Goal: Complete application form

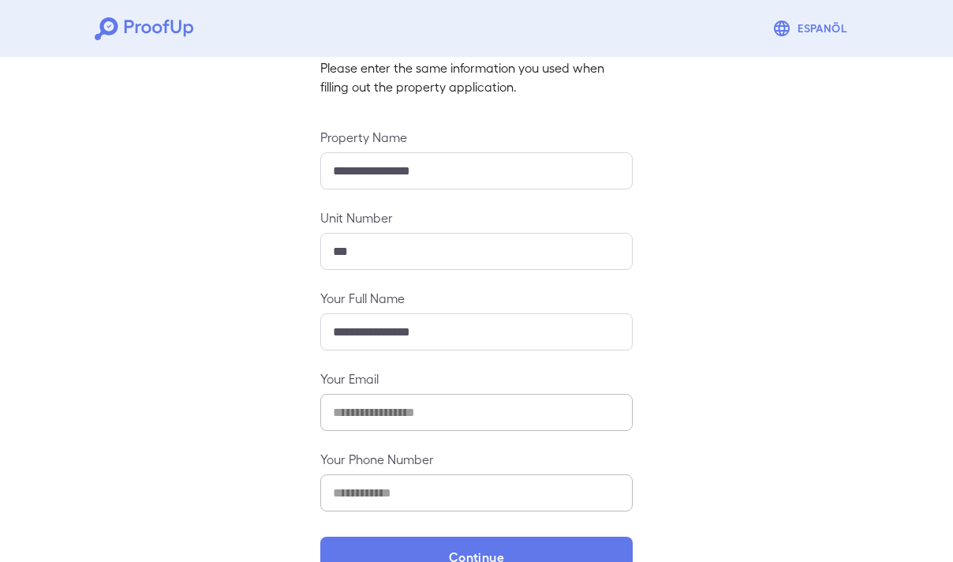
scroll to position [153, 0]
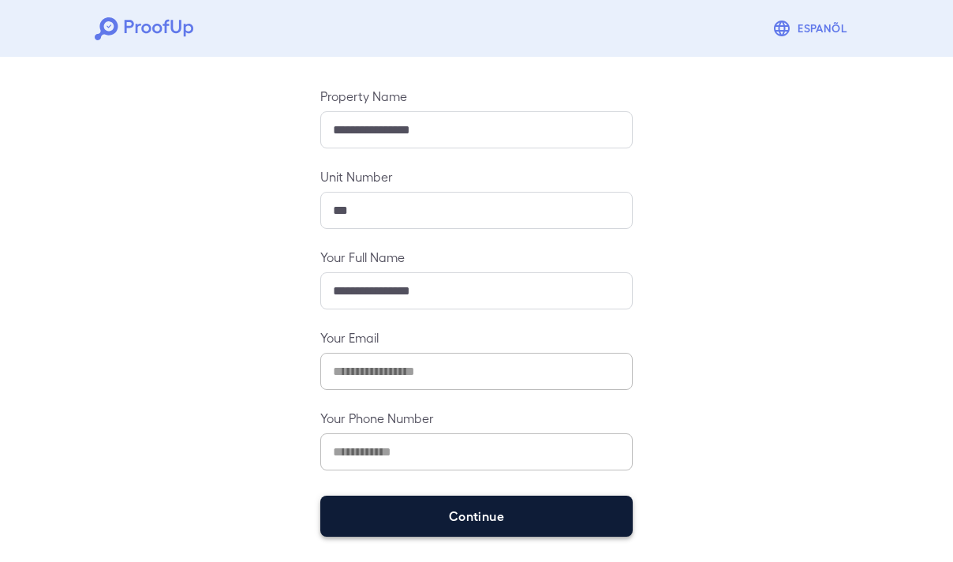
click at [506, 517] on button "Continue" at bounding box center [476, 516] width 313 height 41
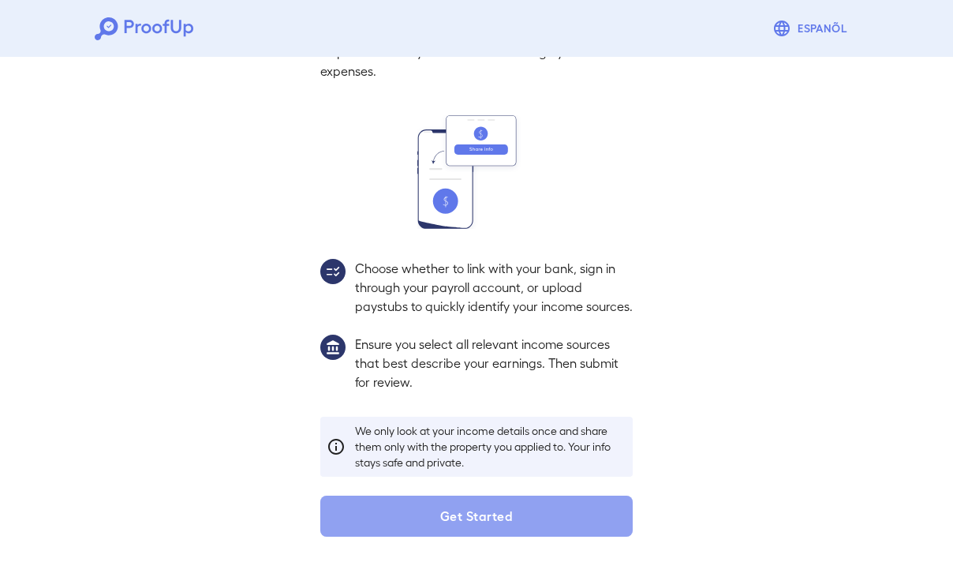
click at [506, 517] on button "Get Started" at bounding box center [476, 516] width 313 height 41
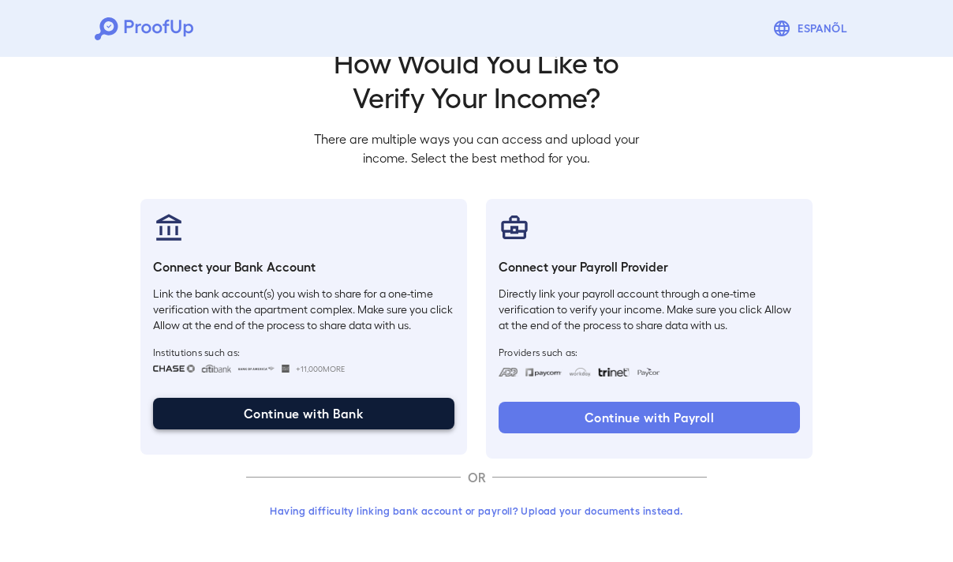
click at [387, 418] on button "Continue with Bank" at bounding box center [303, 414] width 301 height 32
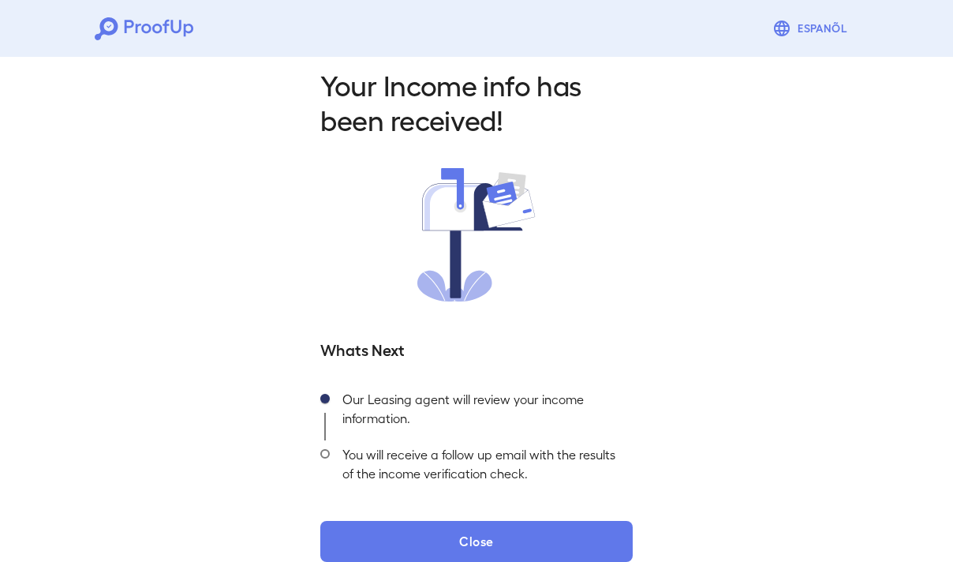
scroll to position [43, 0]
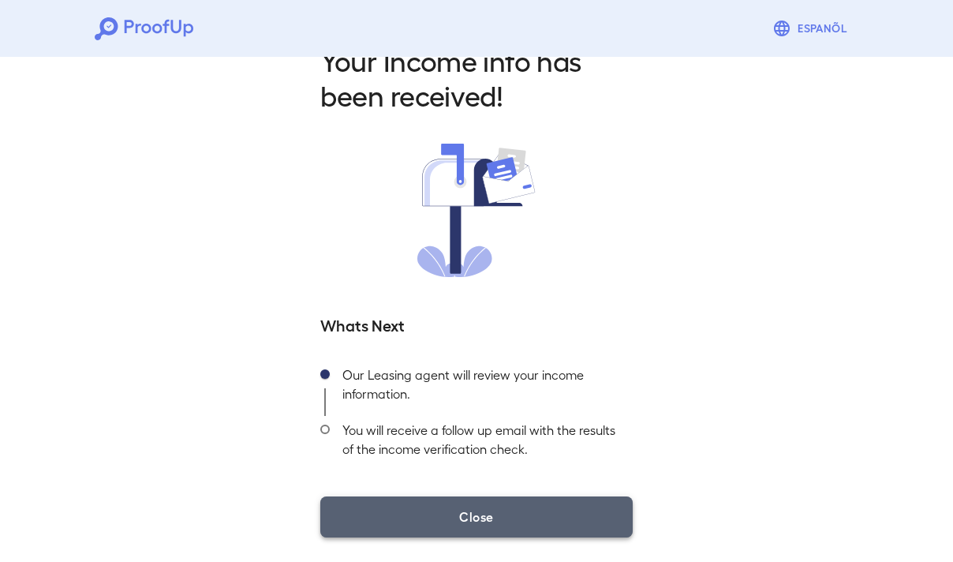
click at [492, 529] on button "Close" at bounding box center [476, 516] width 313 height 41
click at [511, 504] on button "Close" at bounding box center [476, 516] width 313 height 41
click at [497, 521] on button "Close" at bounding box center [476, 516] width 313 height 41
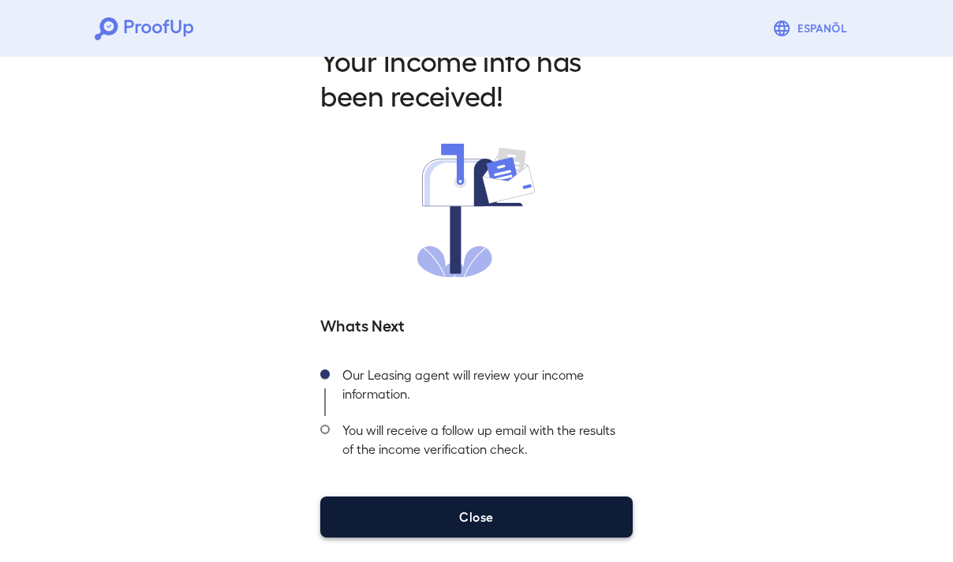
click at [472, 535] on button "Close" at bounding box center [476, 516] width 313 height 41
